Goal: Register for event/course

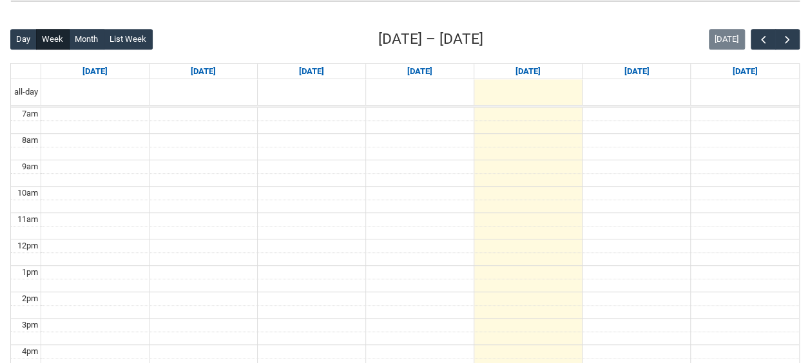
scroll to position [303, 0]
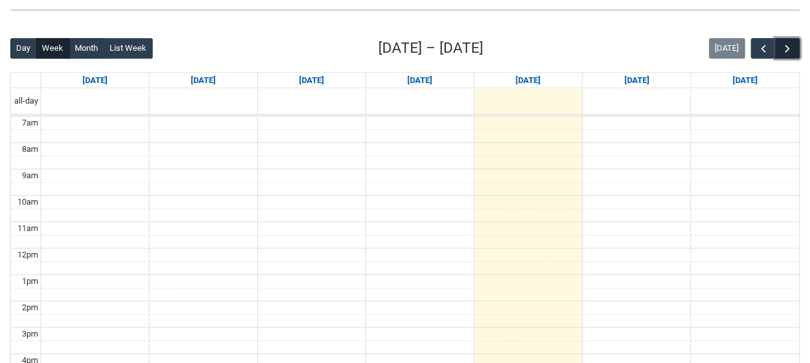
click at [785, 49] on span "button" at bounding box center [787, 49] width 13 height 13
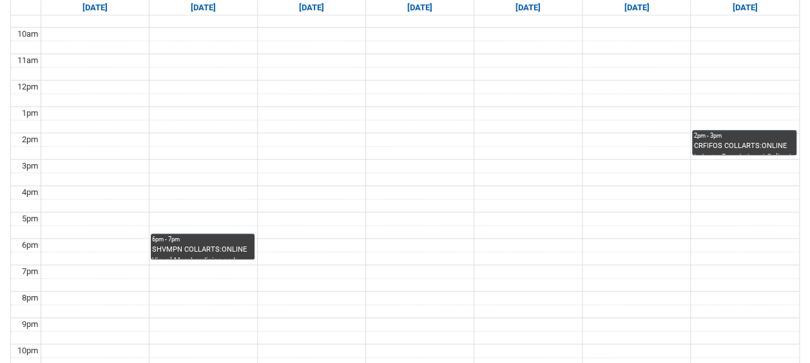
scroll to position [513, 0]
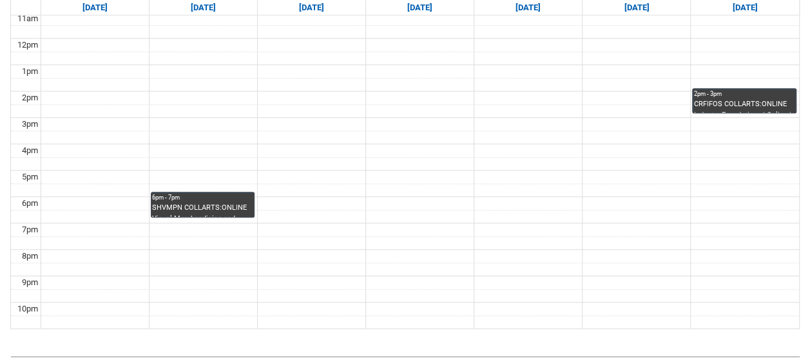
click at [233, 203] on div "SHVMPN COLLARTS:ONLINE Visual Merchandising and Productive Narratives | Online …" at bounding box center [202, 210] width 101 height 14
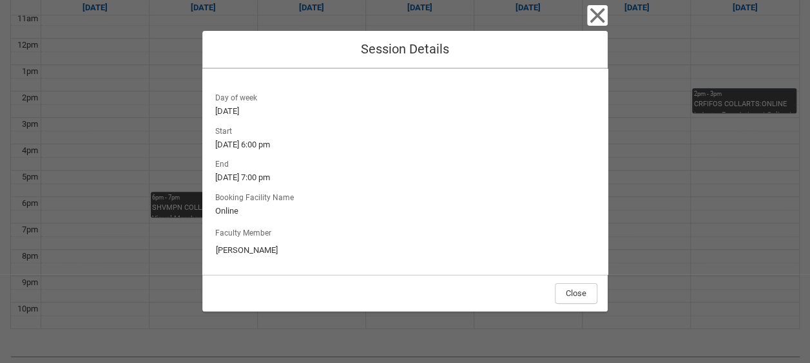
scroll to position [0, 0]
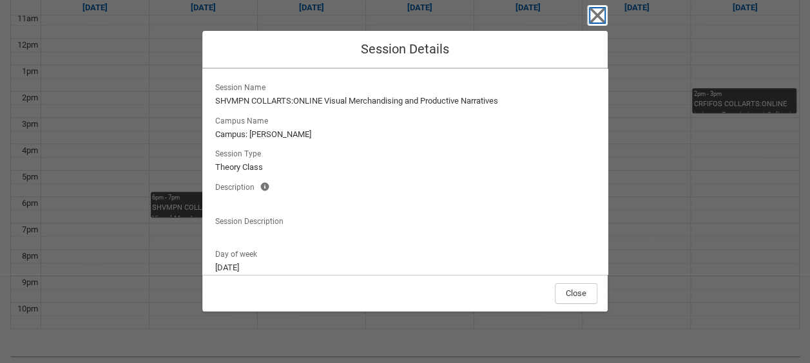
click at [605, 17] on icon "button" at bounding box center [597, 15] width 21 height 21
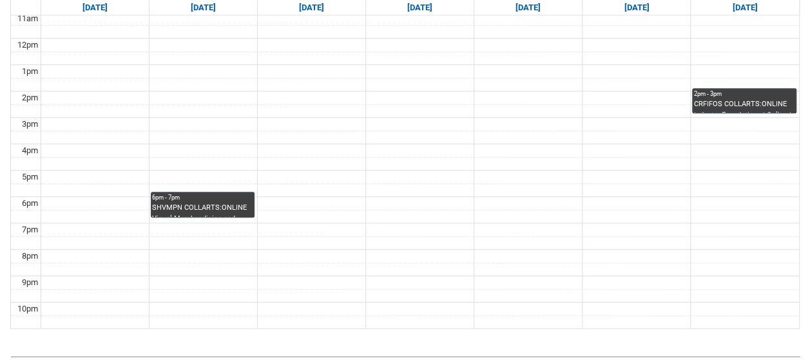
click at [696, 90] on div "2pm - 3pm" at bounding box center [743, 94] width 101 height 9
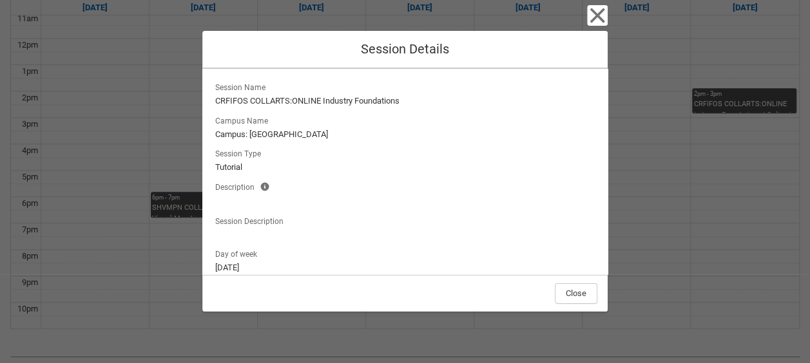
click at [461, 136] on lightning-formatted-text "Campus: [GEOGRAPHIC_DATA]" at bounding box center [404, 134] width 379 height 13
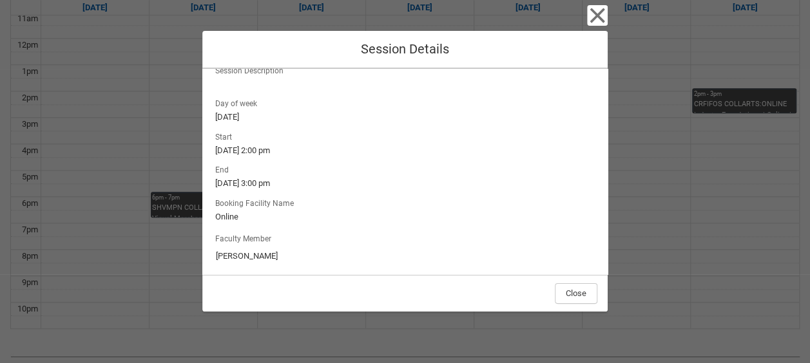
scroll to position [157, 0]
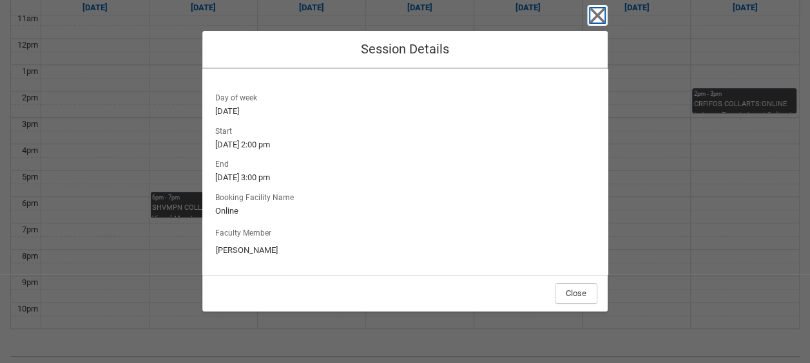
click at [589, 21] on icon "button" at bounding box center [597, 15] width 21 height 21
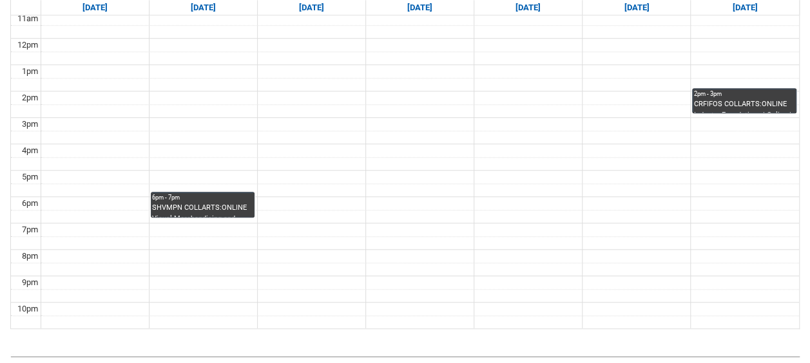
scroll to position [303, 0]
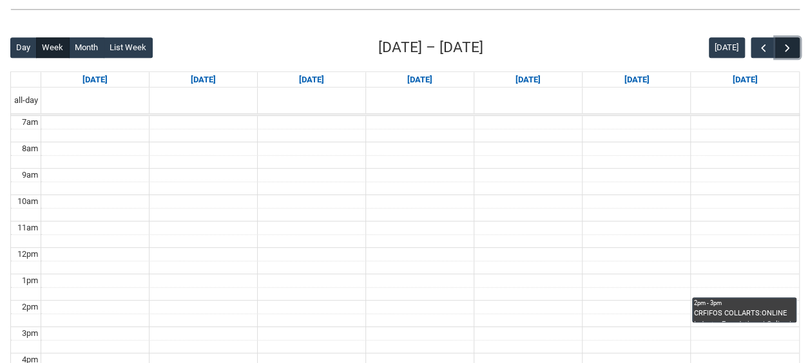
click at [788, 54] on button "button" at bounding box center [787, 47] width 24 height 21
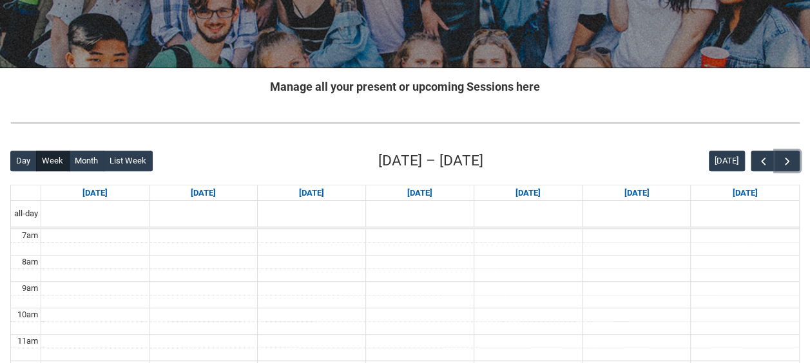
scroll to position [189, 0]
click at [784, 160] on span "button" at bounding box center [787, 162] width 13 height 13
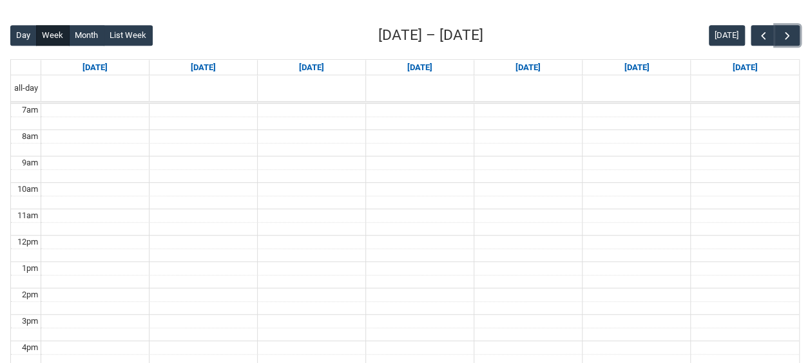
scroll to position [234, 0]
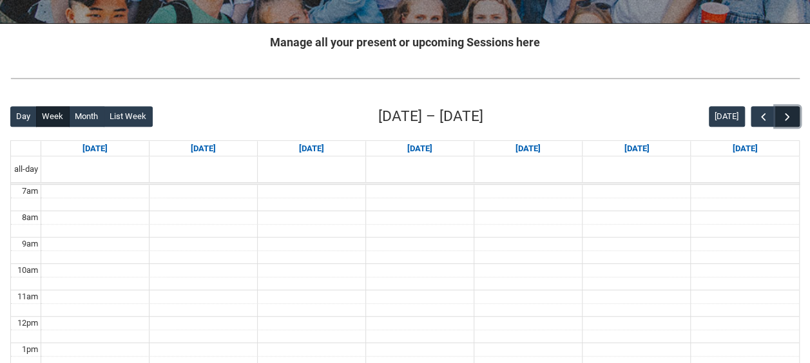
click at [786, 111] on span "button" at bounding box center [787, 117] width 13 height 13
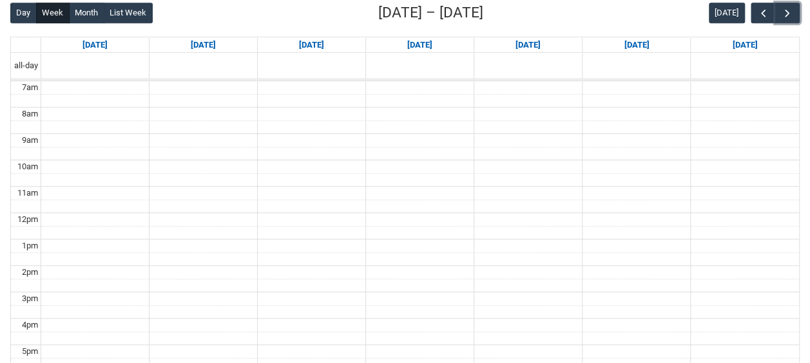
scroll to position [268, 0]
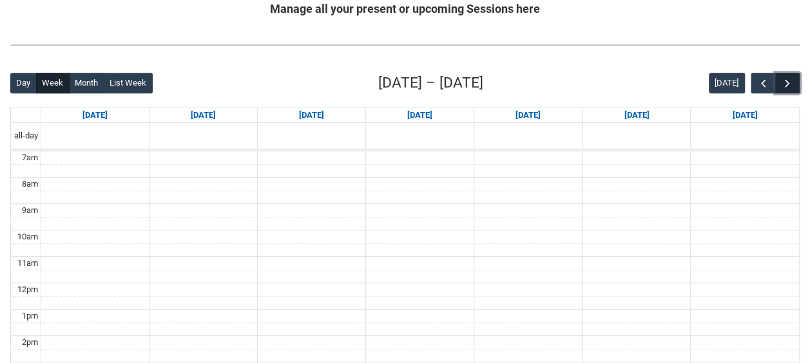
click at [791, 80] on span "button" at bounding box center [787, 83] width 13 height 13
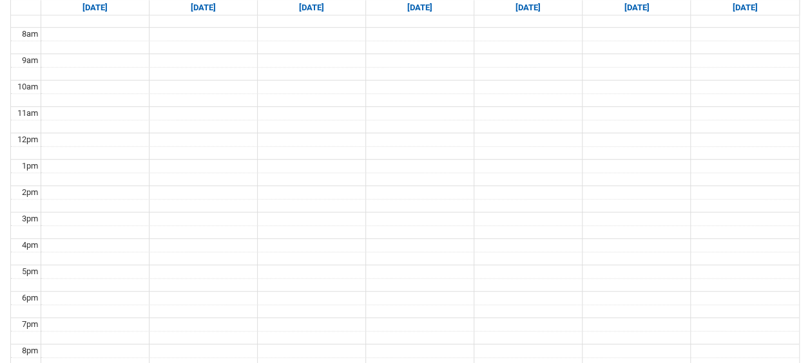
scroll to position [330, 0]
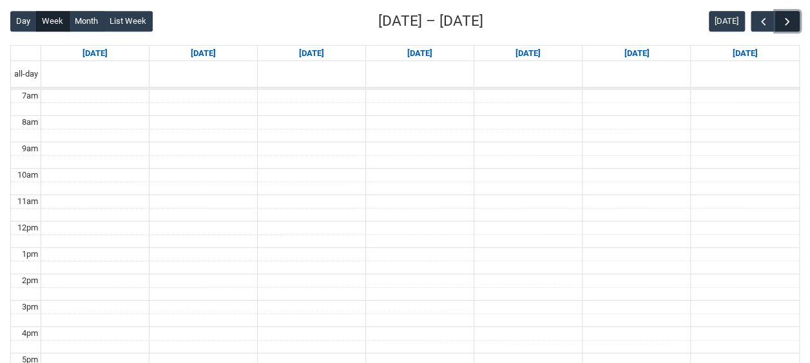
click at [782, 24] on span "button" at bounding box center [787, 21] width 13 height 13
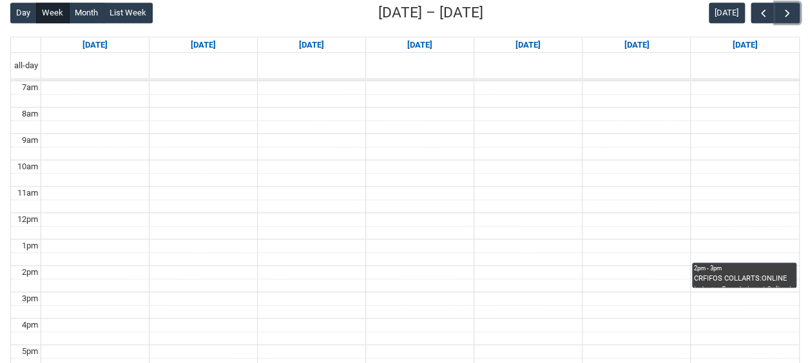
scroll to position [240, 0]
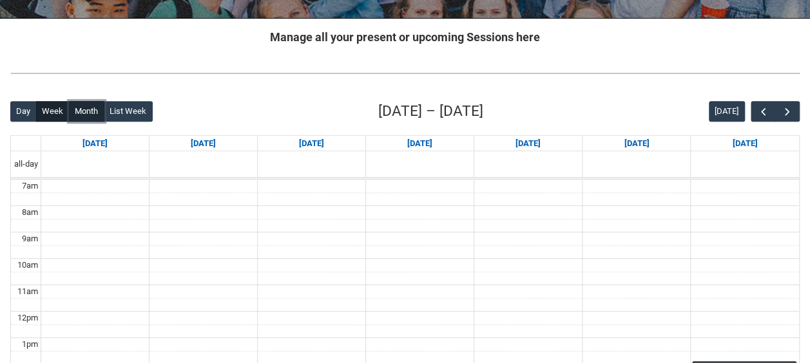
click at [85, 109] on button "Month" at bounding box center [86, 111] width 35 height 21
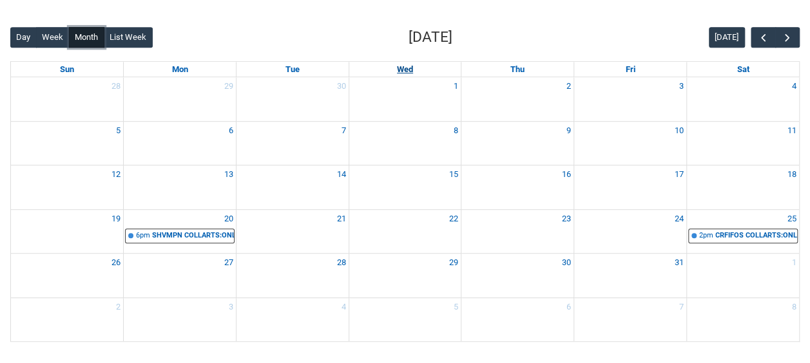
scroll to position [319, 0]
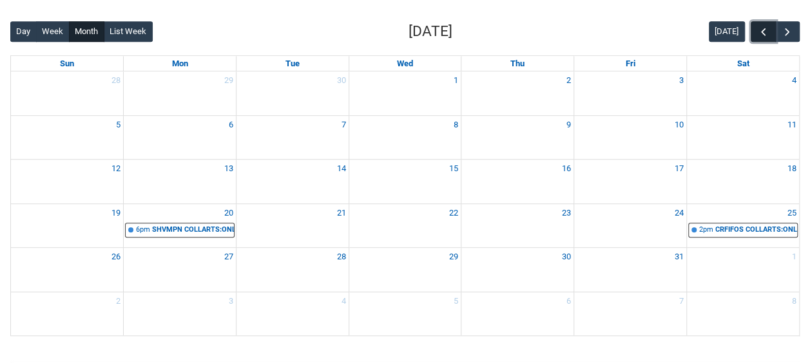
click at [759, 35] on span "button" at bounding box center [763, 32] width 13 height 13
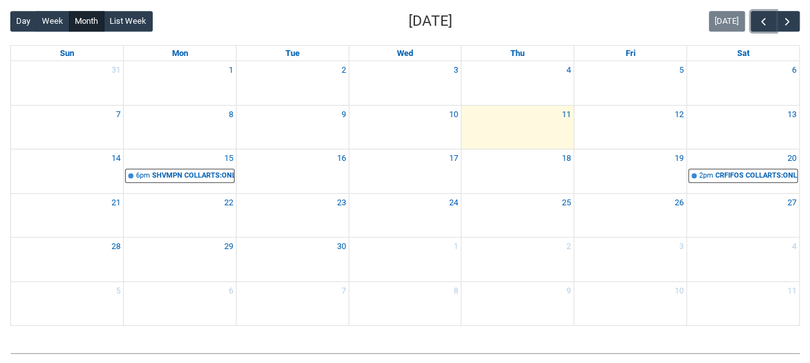
scroll to position [331, 0]
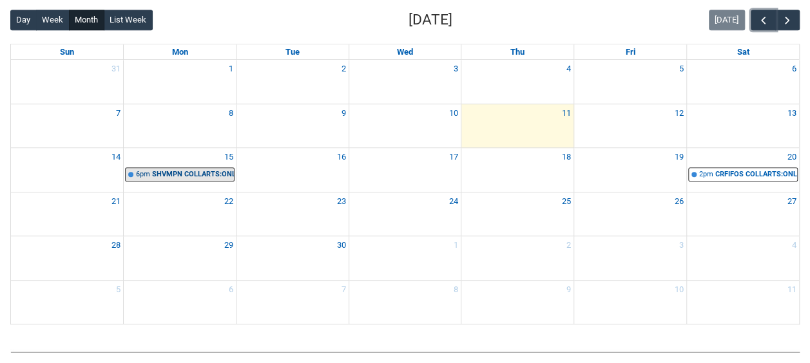
click at [202, 178] on link "6pm SHVMPN COLLARTS:ONLINE Visual Merchandising and Productive Narratives | Onl…" at bounding box center [179, 174] width 109 height 15
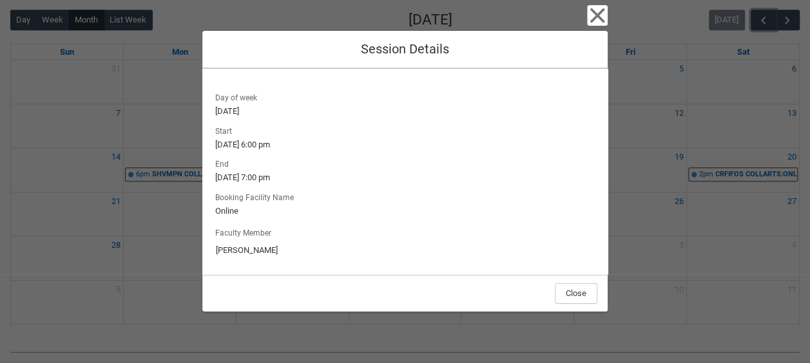
scroll to position [155, 0]
click at [598, 8] on icon "button" at bounding box center [597, 15] width 21 height 21
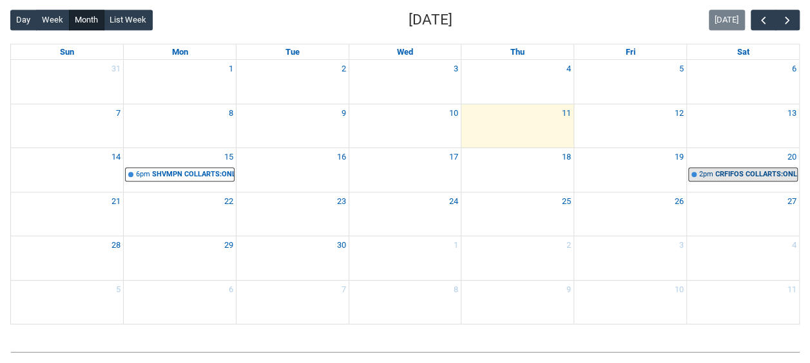
click at [727, 169] on div "CRFIFOS COLLARTS:ONLINE Industry Foundations | Online | [PERSON_NAME]" at bounding box center [756, 174] width 82 height 11
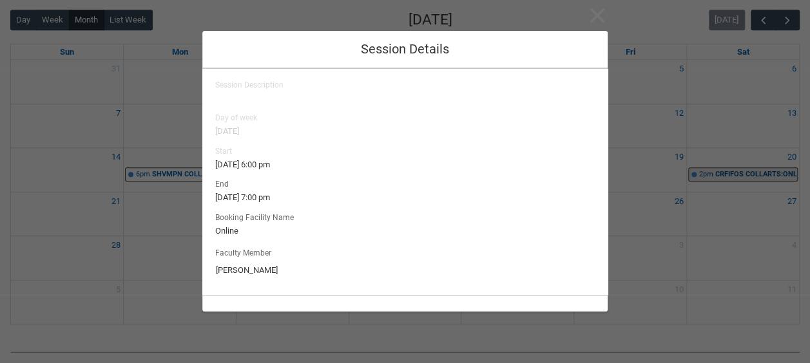
type input "[PERSON_NAME]"
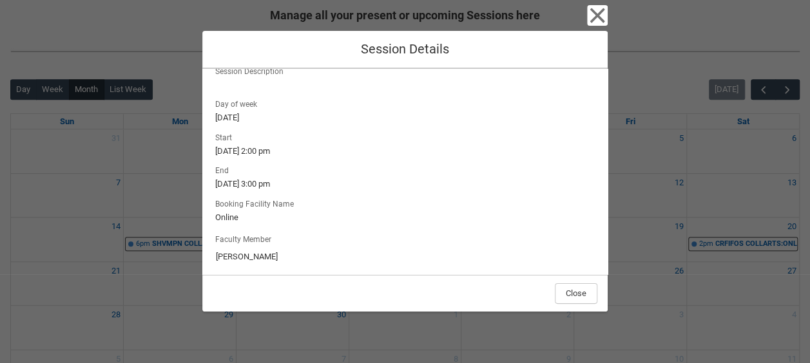
scroll to position [157, 0]
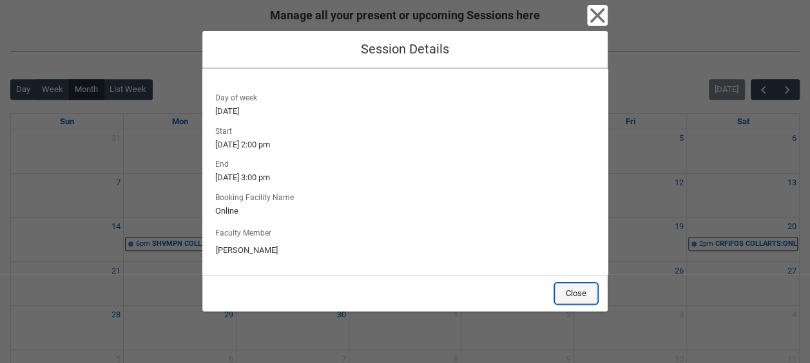
click at [576, 292] on button "Close" at bounding box center [576, 293] width 43 height 21
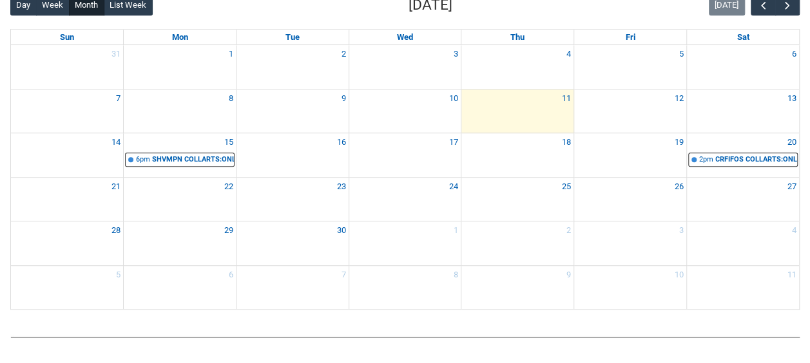
scroll to position [303, 0]
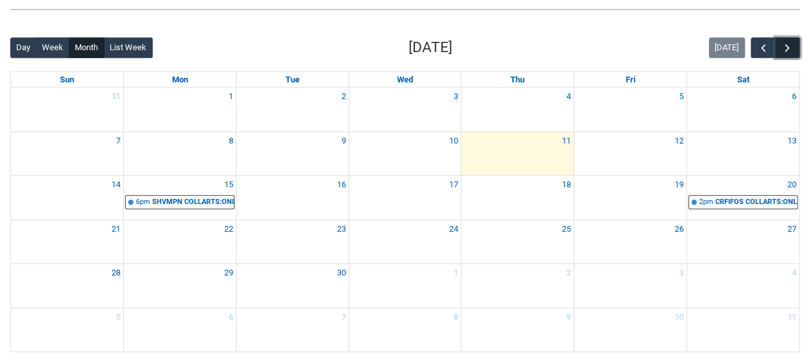
click at [787, 52] on span "button" at bounding box center [787, 48] width 13 height 13
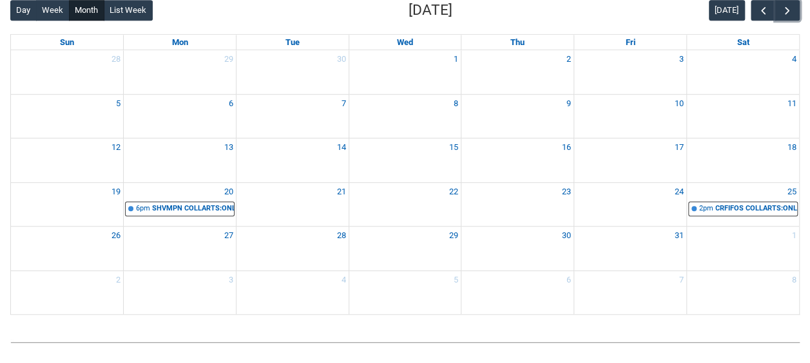
scroll to position [348, 0]
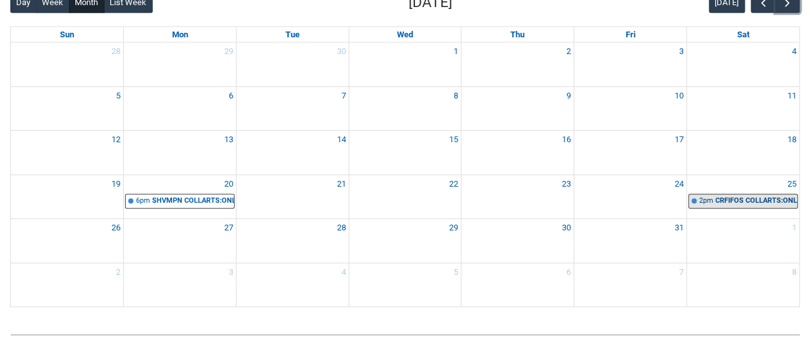
click at [719, 205] on link "2pm CRFIFOS COLLARTS:ONLINE Industry Foundations | Online | [PERSON_NAME]" at bounding box center [742, 201] width 109 height 15
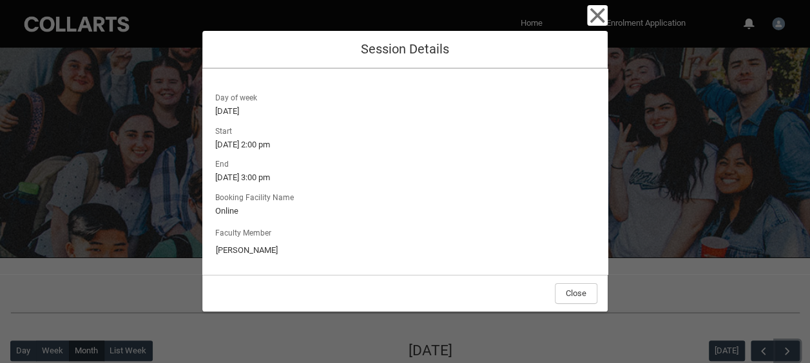
scroll to position [0, 0]
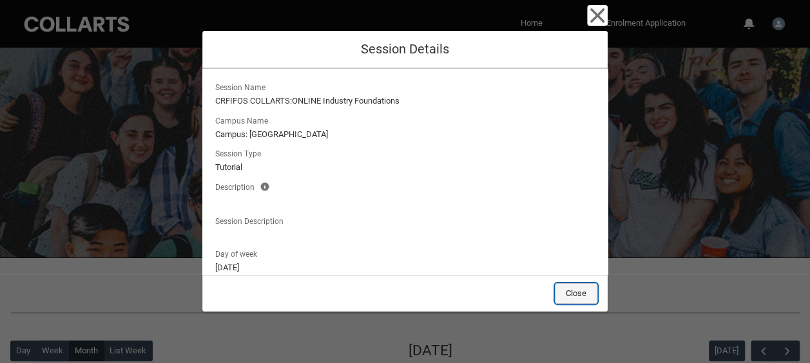
click at [573, 294] on button "Close" at bounding box center [576, 293] width 43 height 21
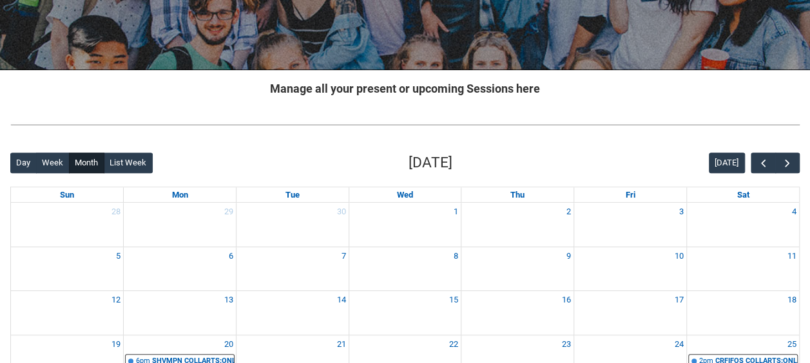
scroll to position [185, 0]
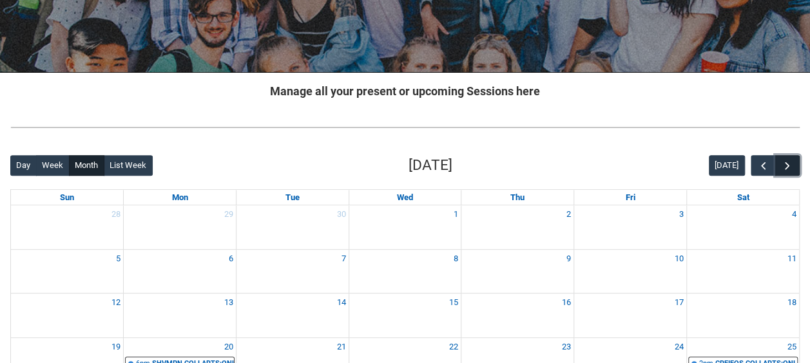
click at [796, 164] on button "button" at bounding box center [787, 165] width 24 height 21
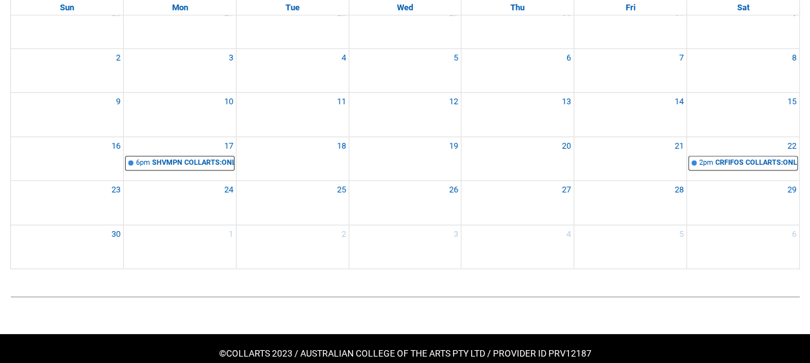
scroll to position [0, 0]
